Goal: Task Accomplishment & Management: Manage account settings

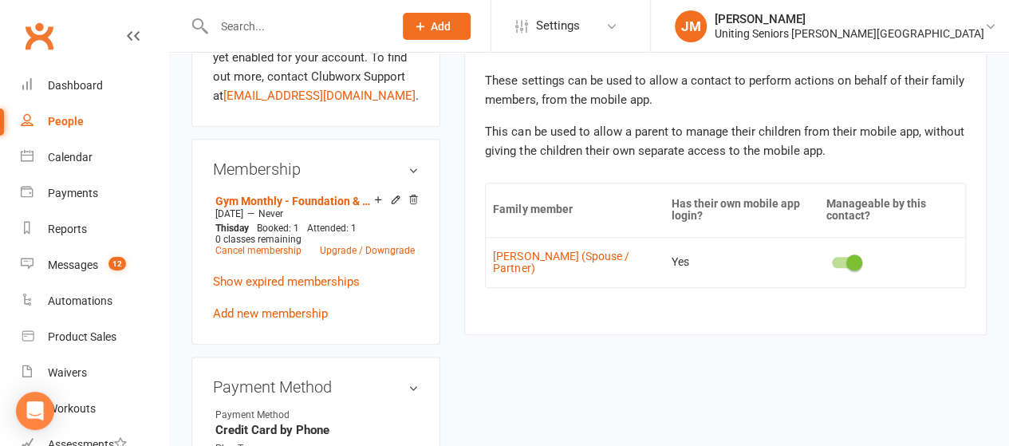
scroll to position [0, 317]
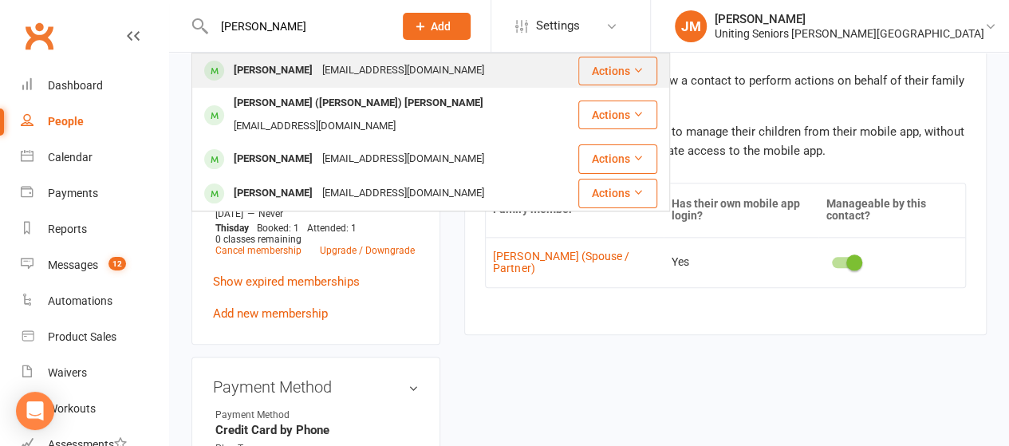
type input "[PERSON_NAME]"
click at [286, 69] on div "[PERSON_NAME]" at bounding box center [273, 70] width 89 height 23
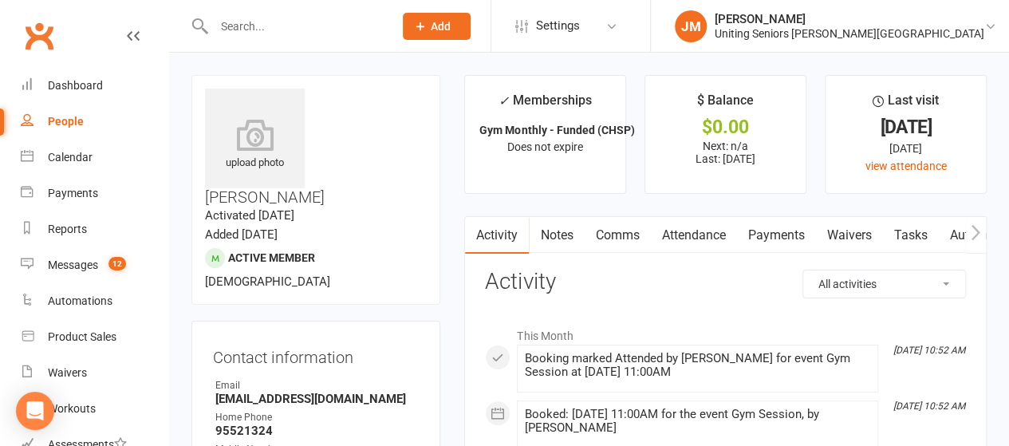
click at [971, 234] on icon "button" at bounding box center [976, 232] width 10 height 17
click at [972, 224] on icon "button" at bounding box center [975, 231] width 9 height 15
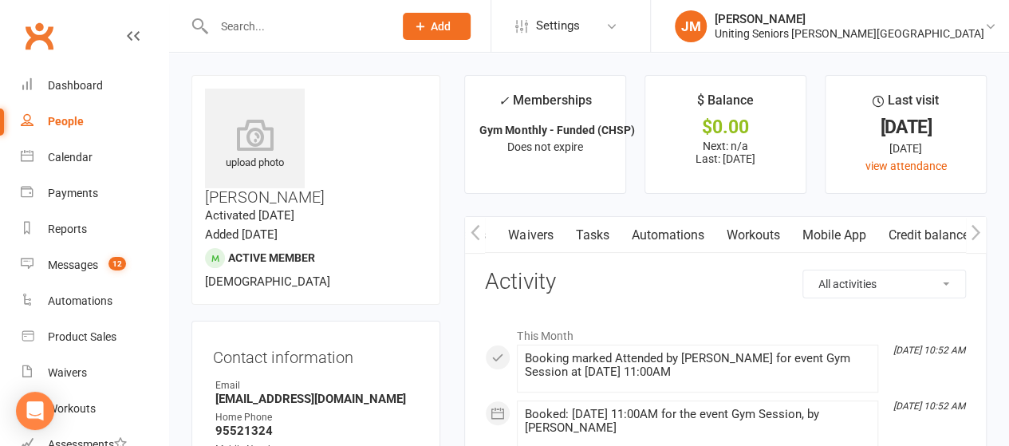
scroll to position [0, 317]
click at [828, 224] on link "Mobile App" at bounding box center [840, 235] width 86 height 37
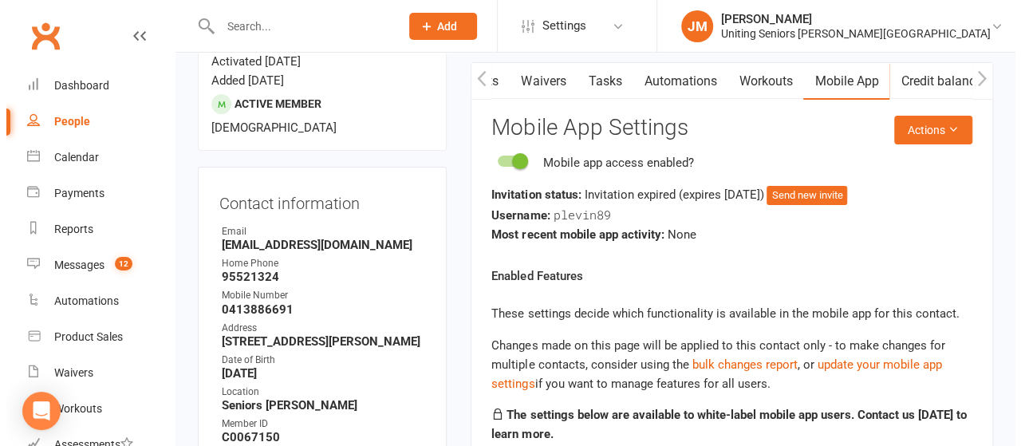
scroll to position [156, 0]
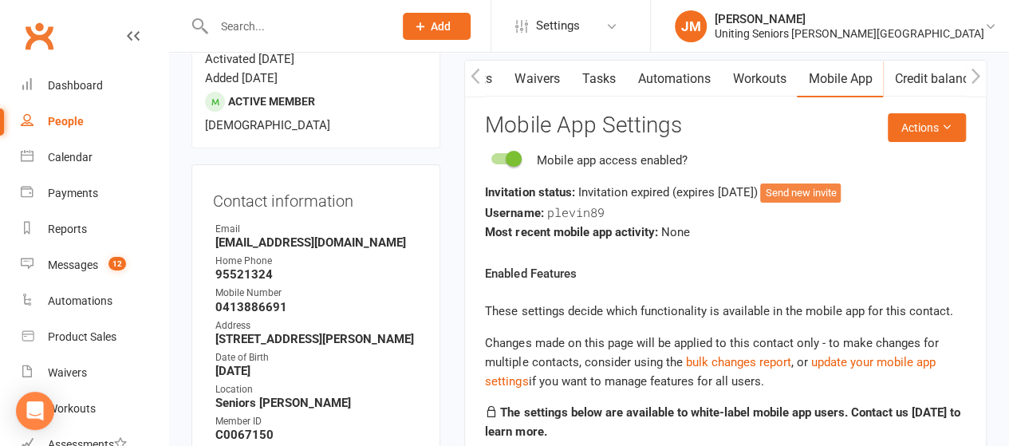
click at [823, 196] on button "Send new invite" at bounding box center [800, 192] width 81 height 19
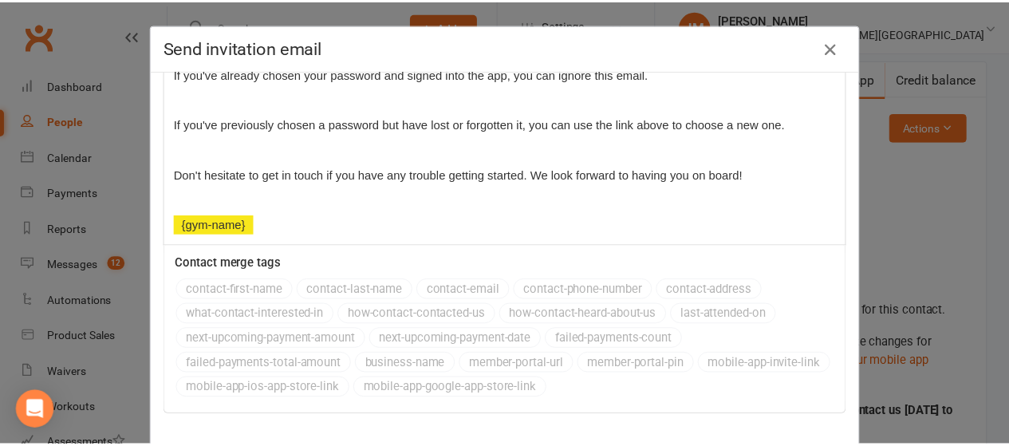
scroll to position [81, 0]
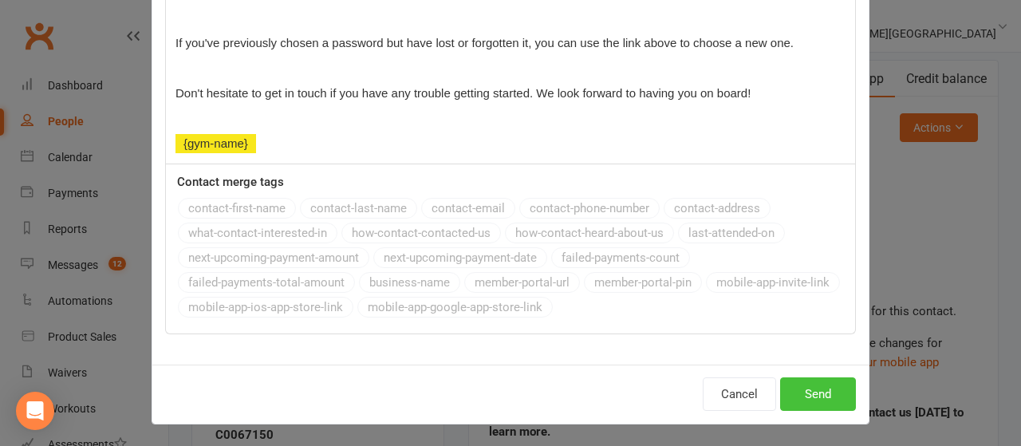
click at [803, 397] on button "Send" at bounding box center [818, 393] width 76 height 33
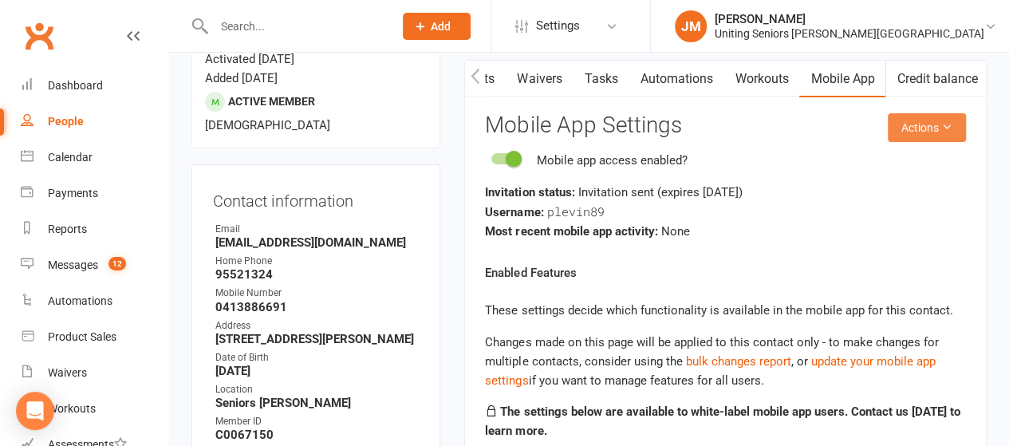
click at [932, 133] on button "Actions" at bounding box center [927, 127] width 78 height 29
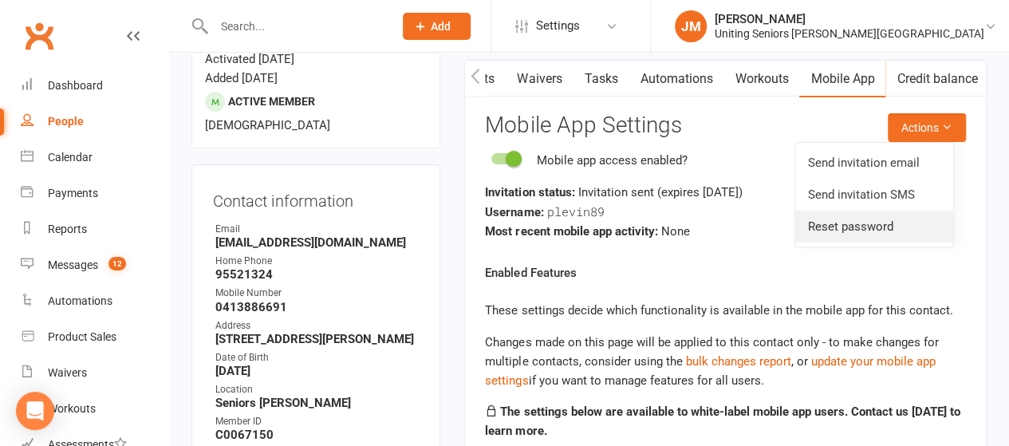
click at [831, 226] on link "Reset password" at bounding box center [874, 227] width 158 height 32
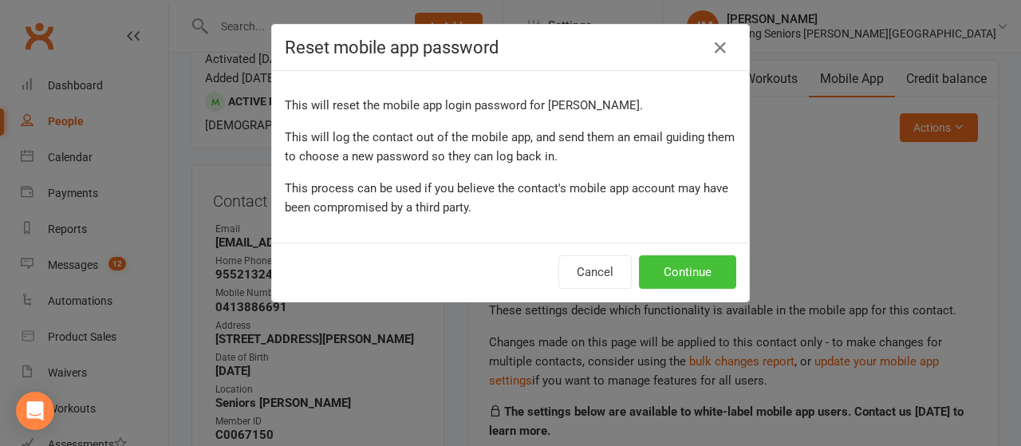
click at [683, 267] on button "Continue" at bounding box center [687, 271] width 97 height 33
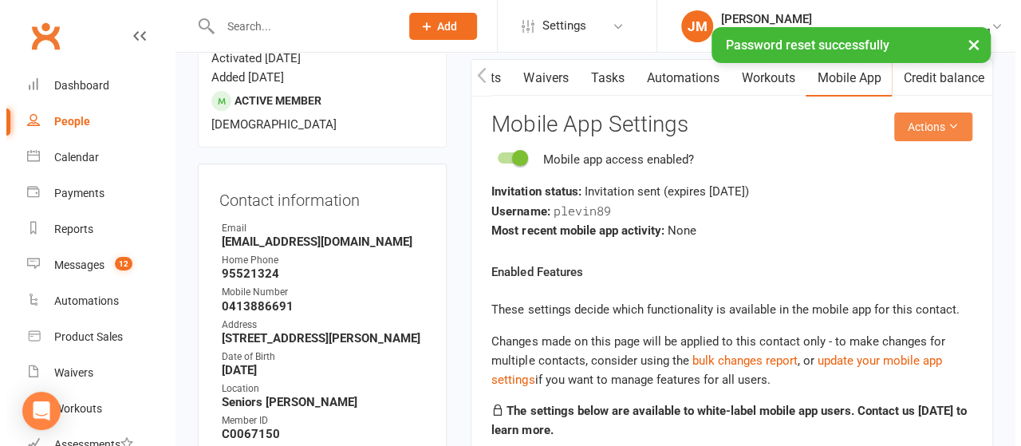
scroll to position [152, 0]
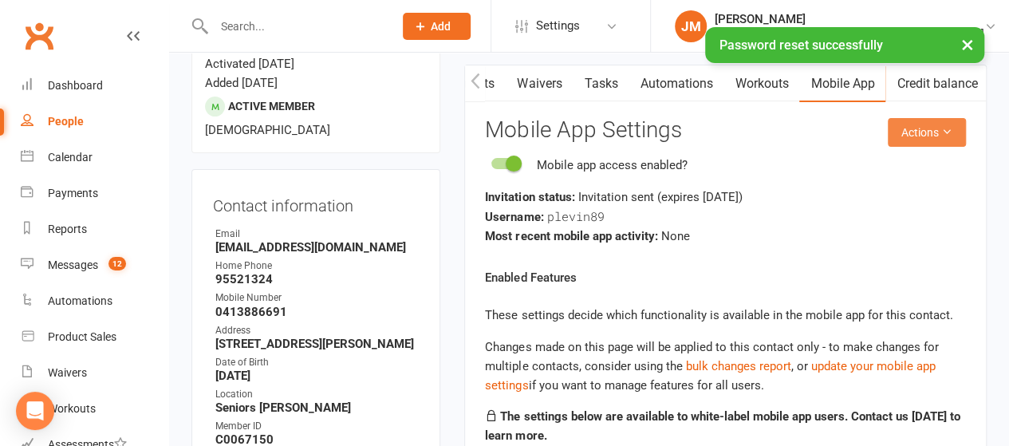
click at [932, 135] on button "Actions" at bounding box center [927, 132] width 78 height 29
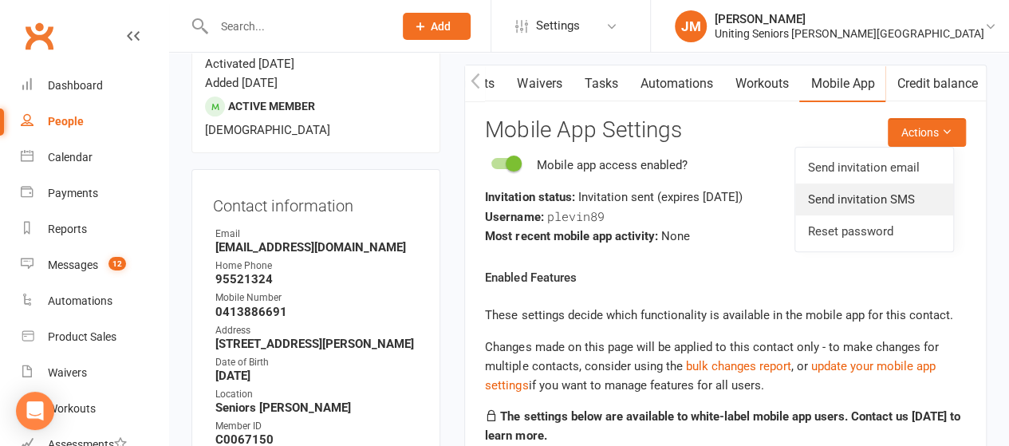
click at [859, 194] on link "Send invitation SMS" at bounding box center [874, 199] width 158 height 32
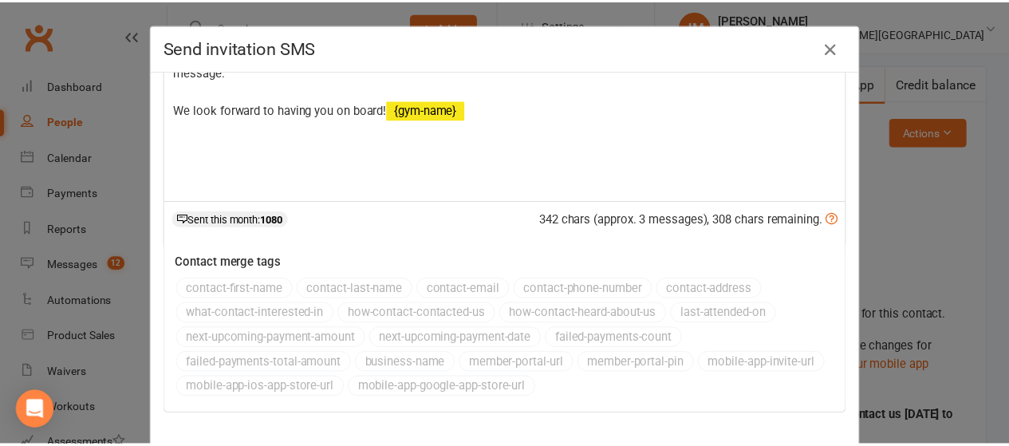
scroll to position [81, 0]
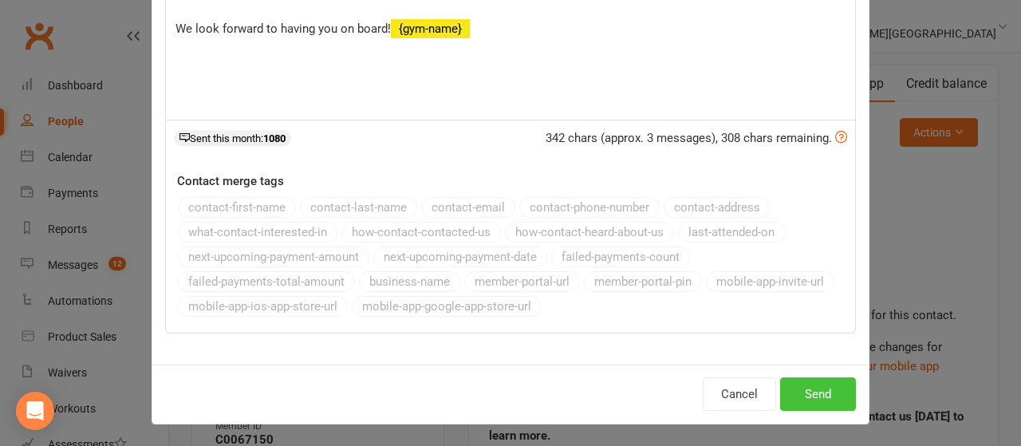
click at [809, 396] on button "Send" at bounding box center [818, 393] width 76 height 33
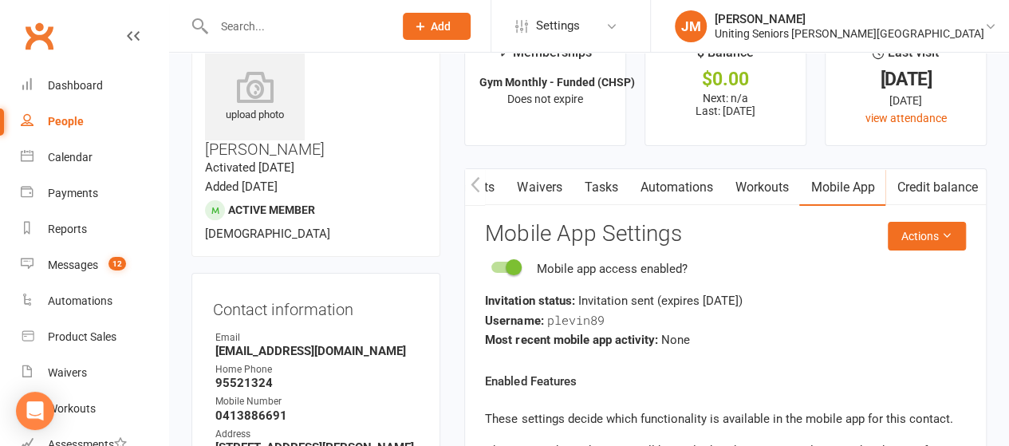
scroll to position [51, 0]
